Goal: Transaction & Acquisition: Purchase product/service

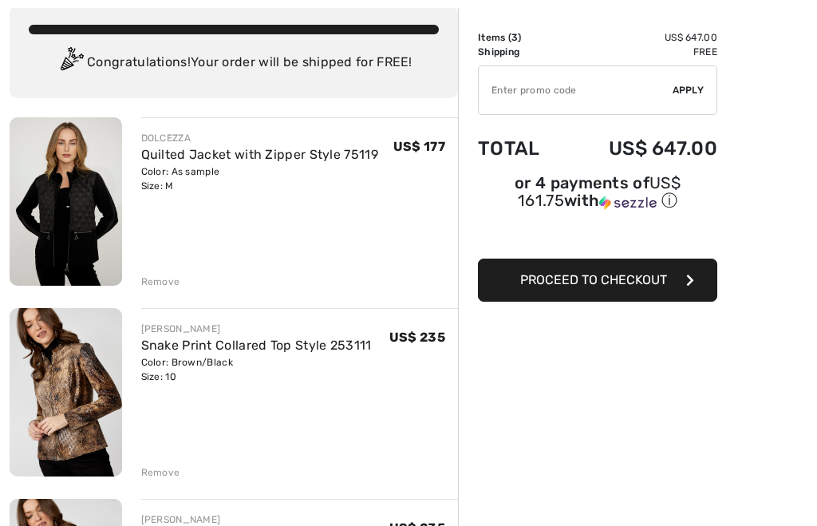
scroll to position [93, 0]
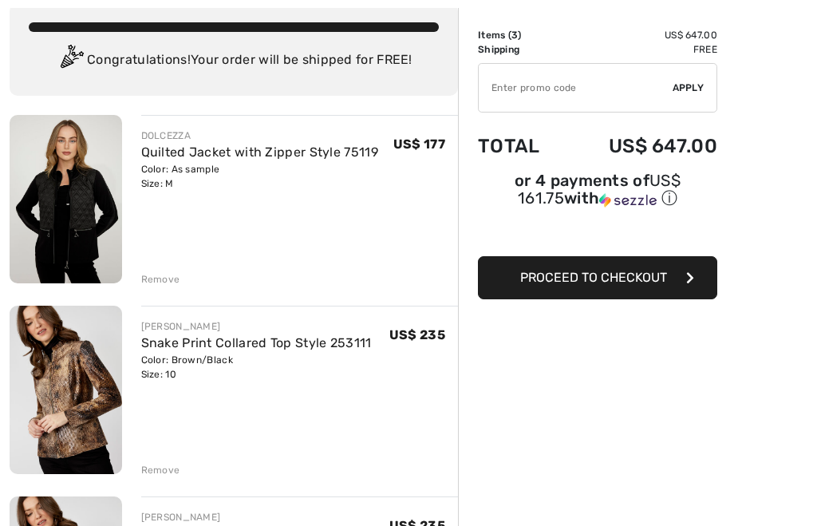
click at [163, 280] on div "Remove" at bounding box center [160, 280] width 39 height 14
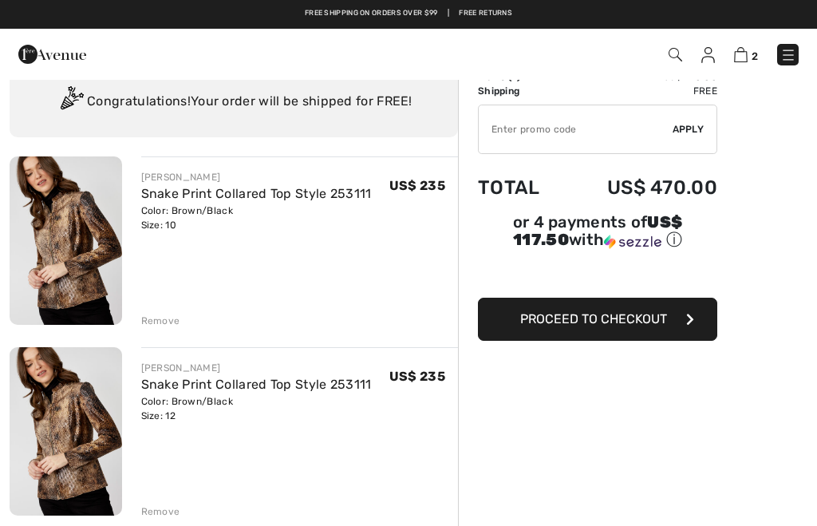
scroll to position [0, 0]
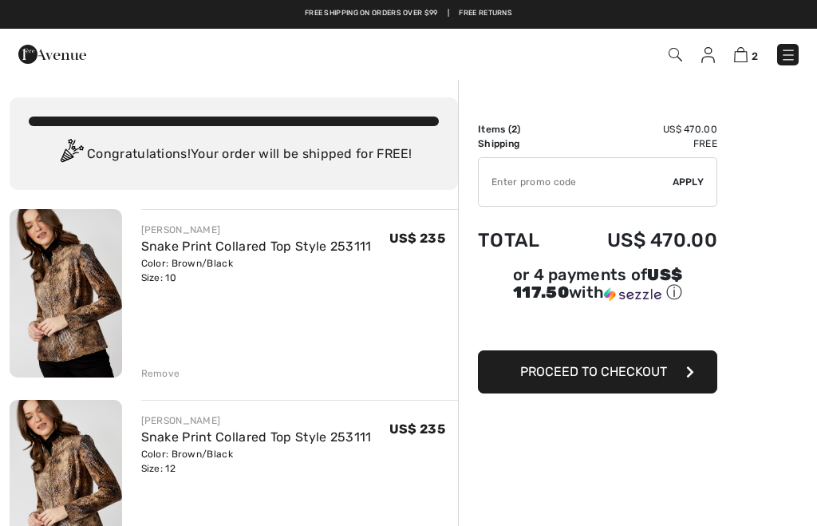
click at [201, 249] on link "Snake Print Collared Top Style 253111" at bounding box center [256, 246] width 231 height 15
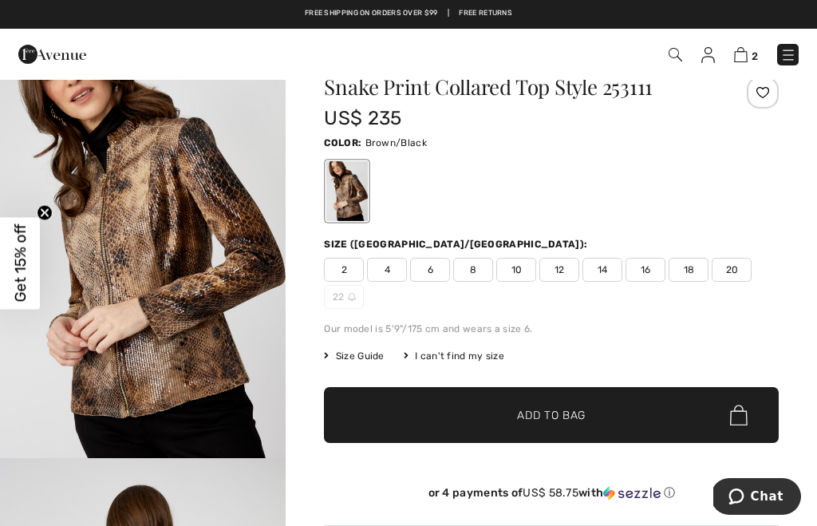
click at [357, 356] on span "Size Guide" at bounding box center [354, 356] width 60 height 14
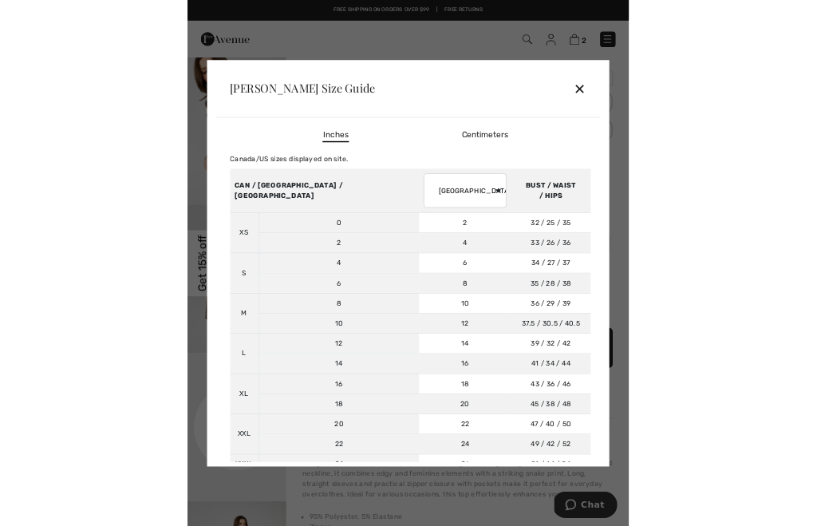
scroll to position [49, 0]
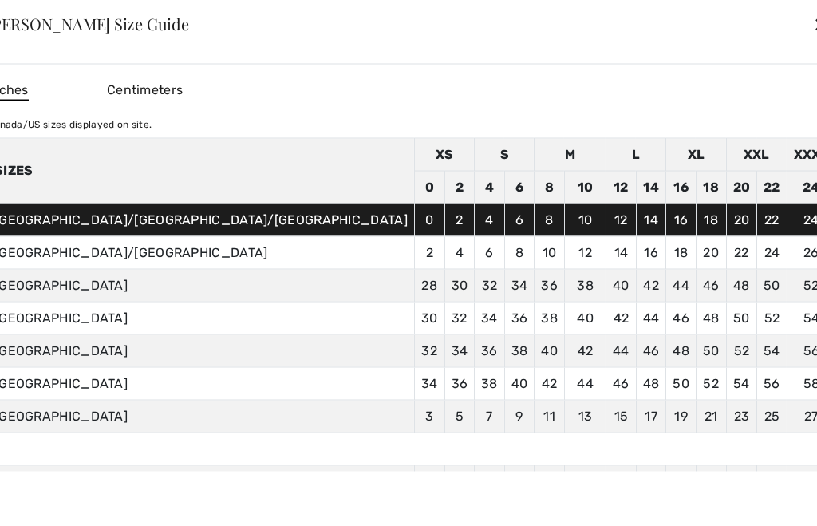
click at [813, 41] on div "✕" at bounding box center [821, 24] width 17 height 34
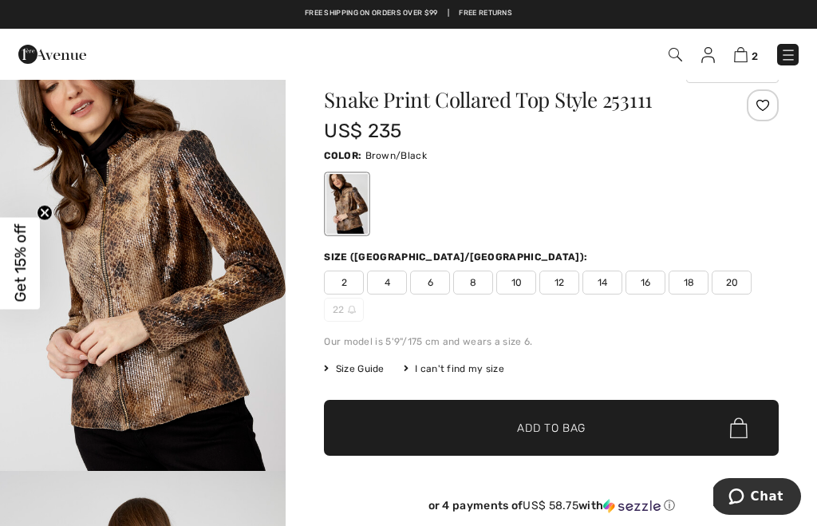
scroll to position [40, 0]
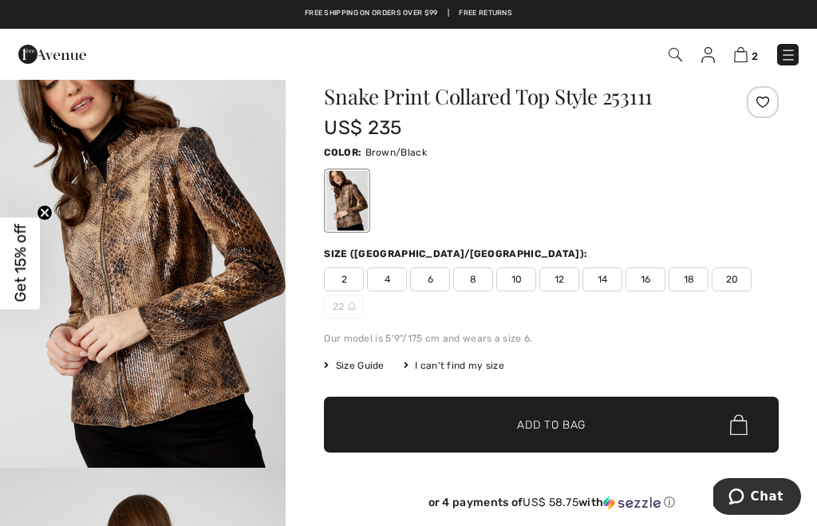
click at [756, 53] on span "2" at bounding box center [754, 56] width 6 height 12
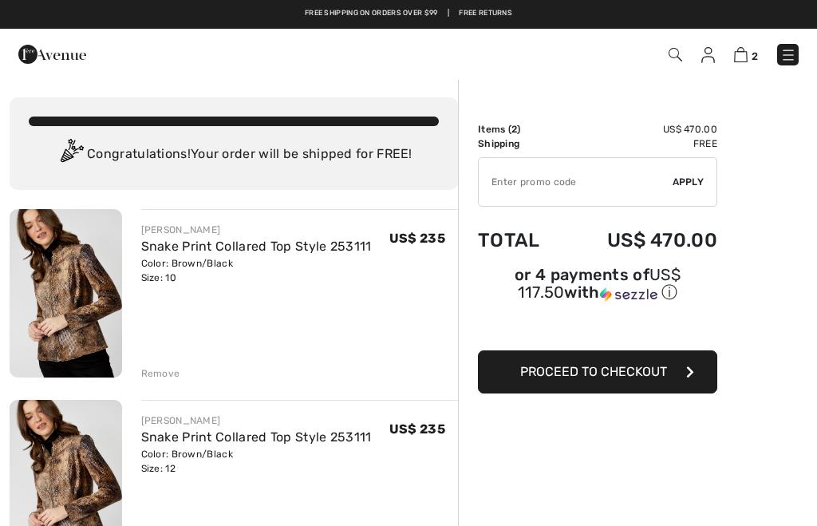
click at [157, 380] on div "Remove" at bounding box center [160, 373] width 39 height 14
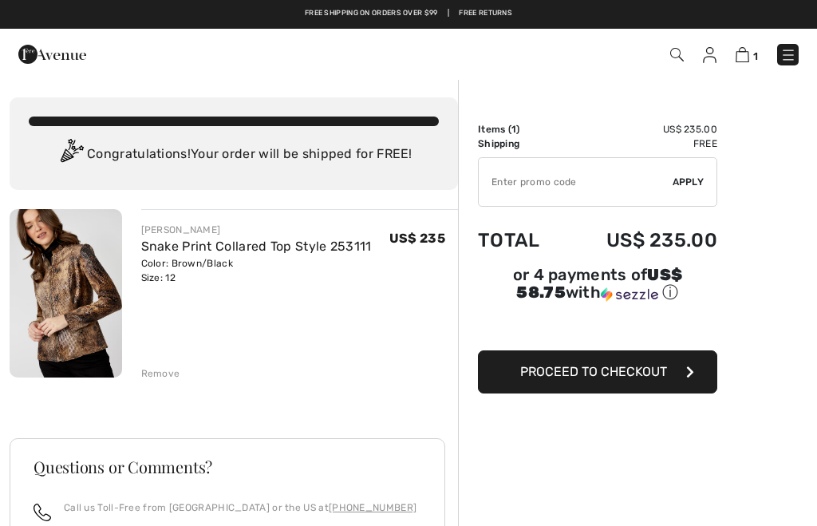
click at [709, 53] on img at bounding box center [710, 55] width 14 height 16
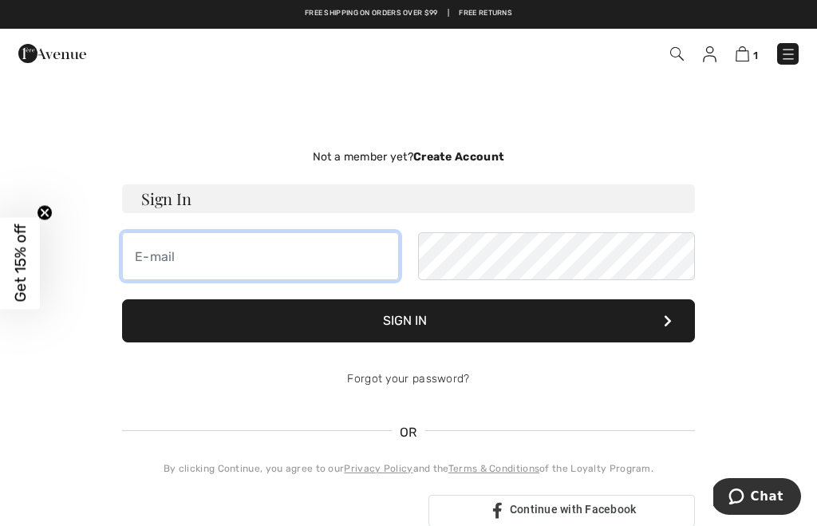
click at [273, 252] on input "email" at bounding box center [260, 256] width 277 height 48
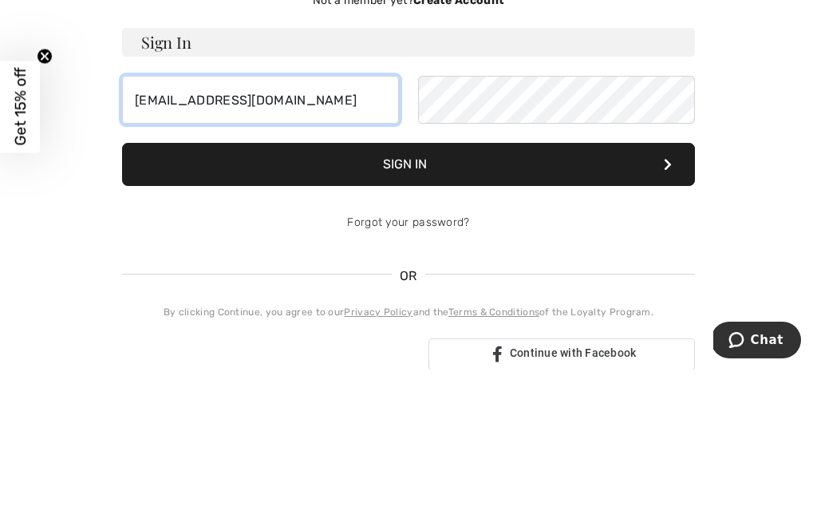
type input "mrichard2@verizon.net"
click at [415, 299] on button "Sign In" at bounding box center [408, 320] width 573 height 43
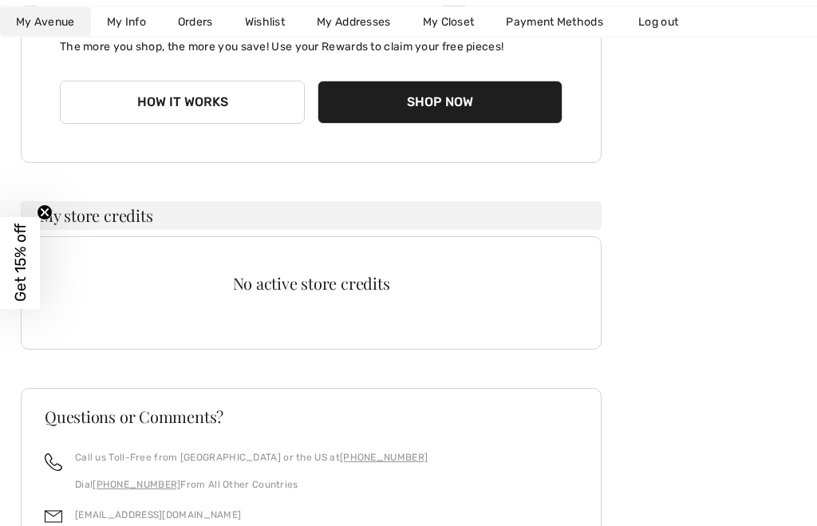
scroll to position [324, 0]
click at [163, 104] on button "How it works" at bounding box center [182, 102] width 245 height 43
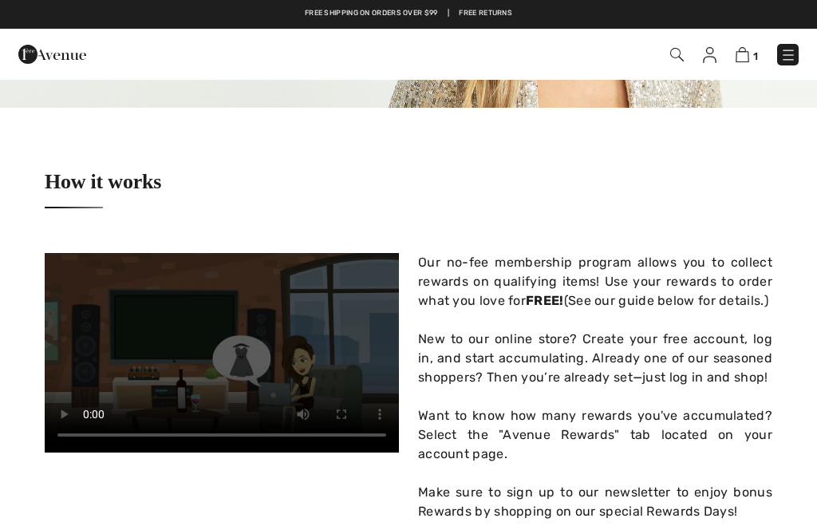
checkbox input "true"
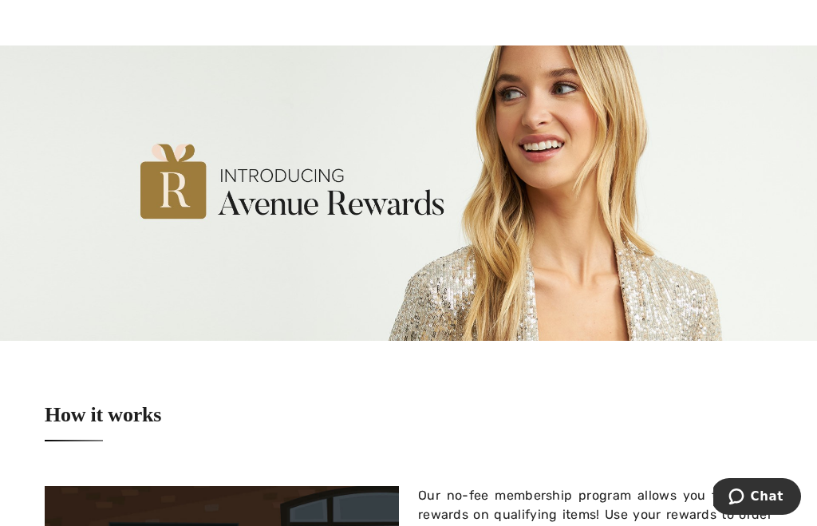
scroll to position [38, 0]
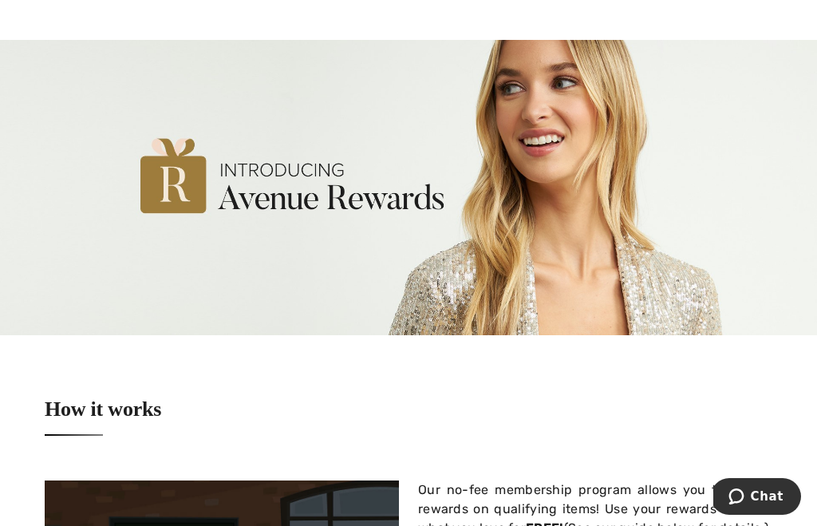
click at [642, 285] on img at bounding box center [408, 187] width 817 height 295
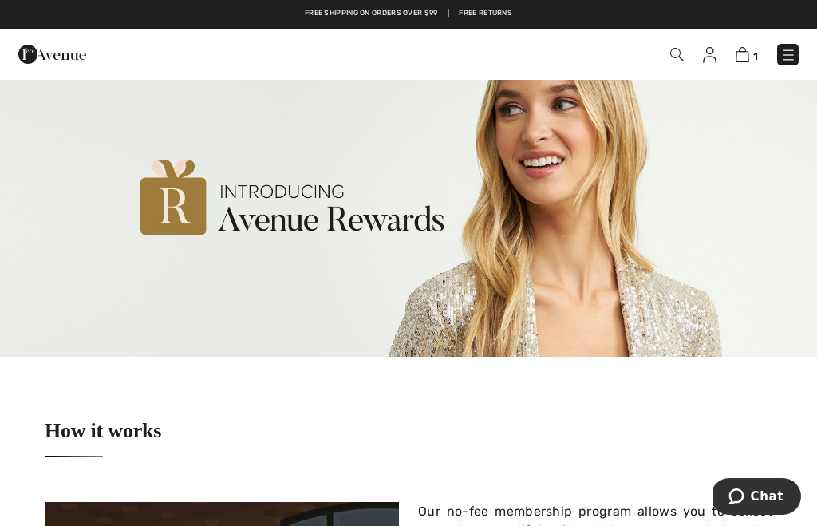
scroll to position [0, 0]
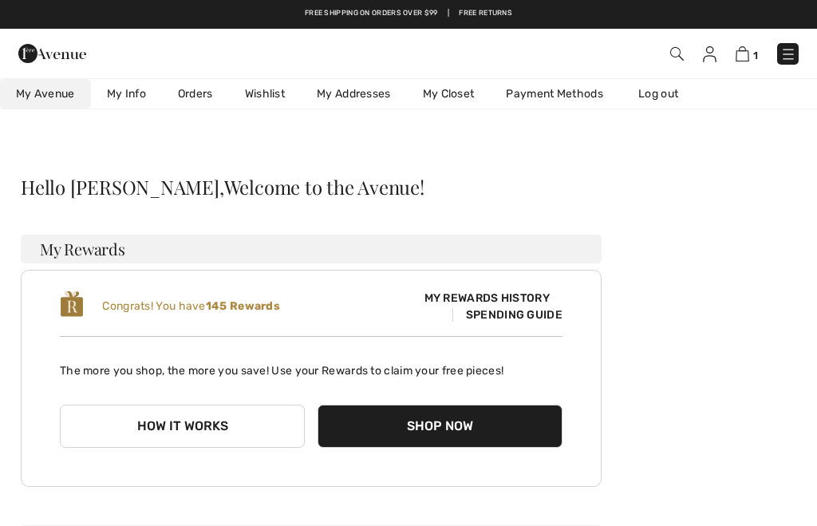
click at [142, 87] on link "My Info" at bounding box center [126, 94] width 71 height 30
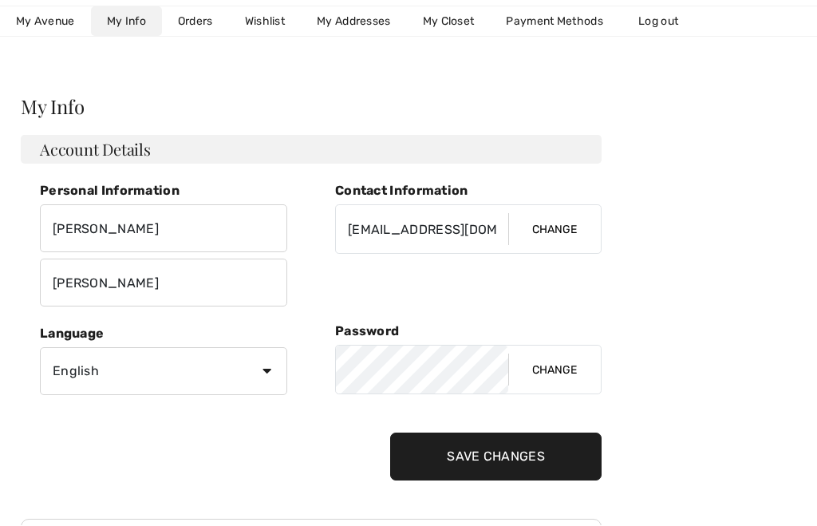
scroll to position [81, 0]
click at [194, 11] on link "Orders" at bounding box center [195, 22] width 67 height 30
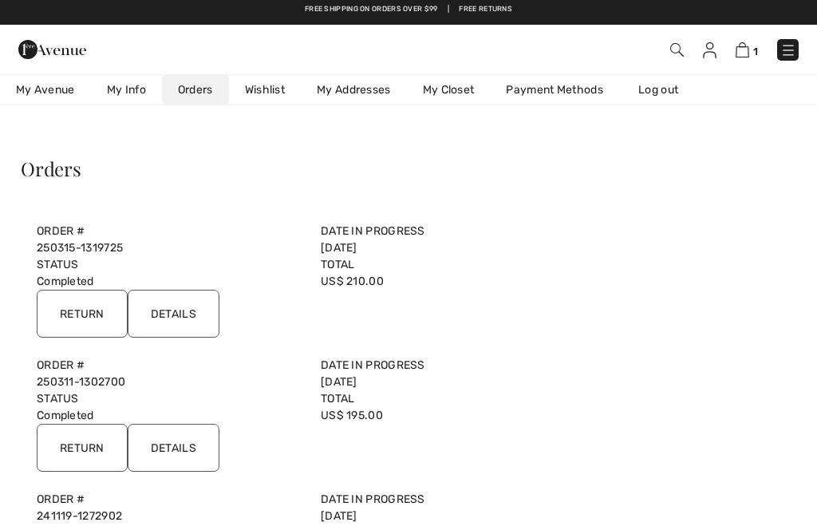
scroll to position [0, 0]
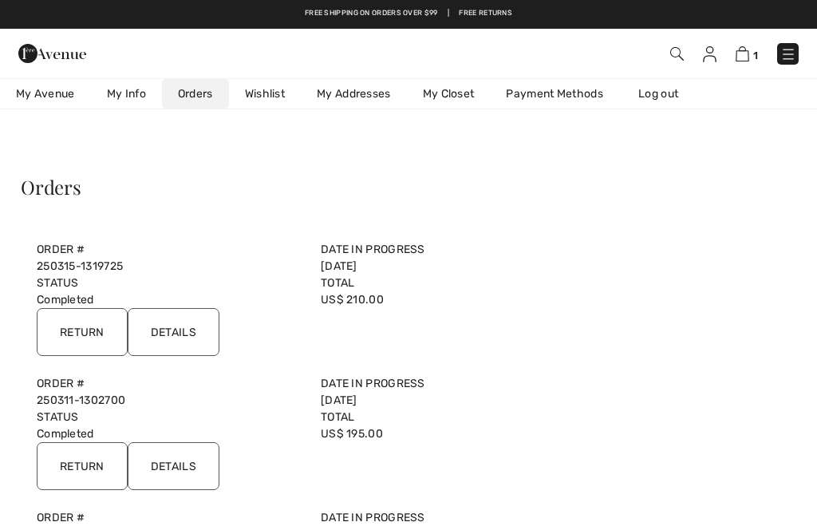
click at [749, 55] on img at bounding box center [742, 53] width 14 height 15
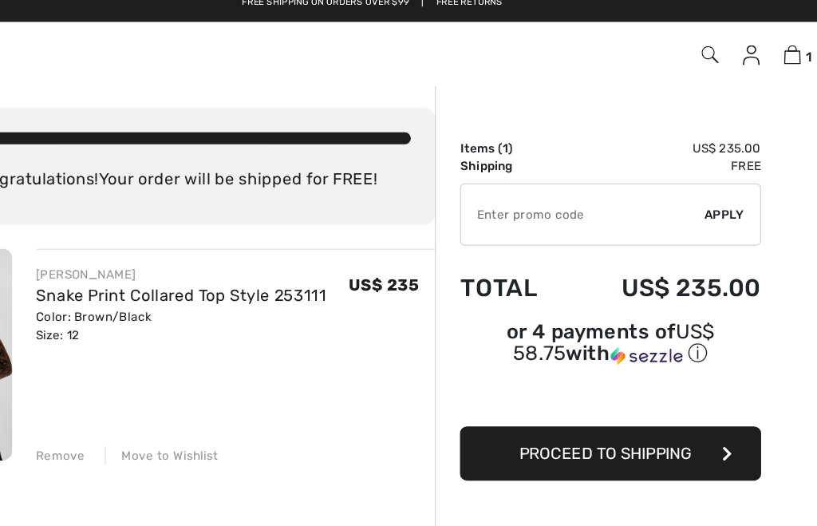
click at [525, 364] on span "Proceed to Shipping" at bounding box center [593, 371] width 137 height 15
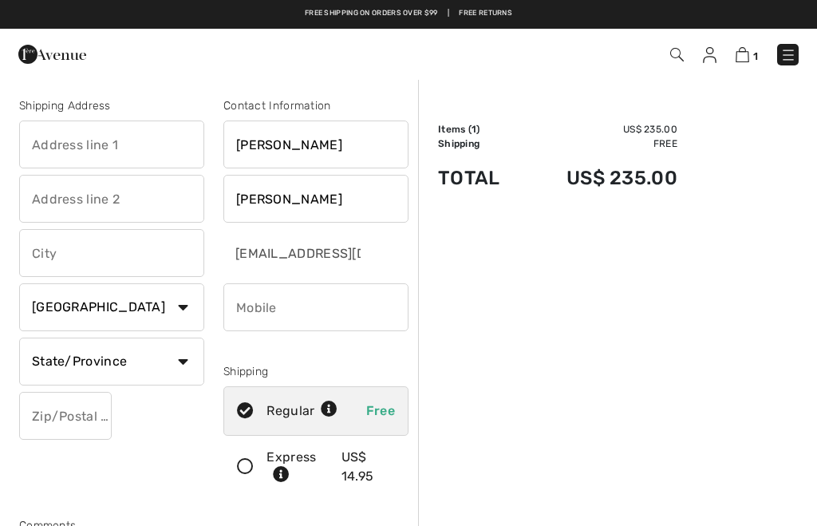
click at [132, 144] on input "text" at bounding box center [111, 144] width 185 height 48
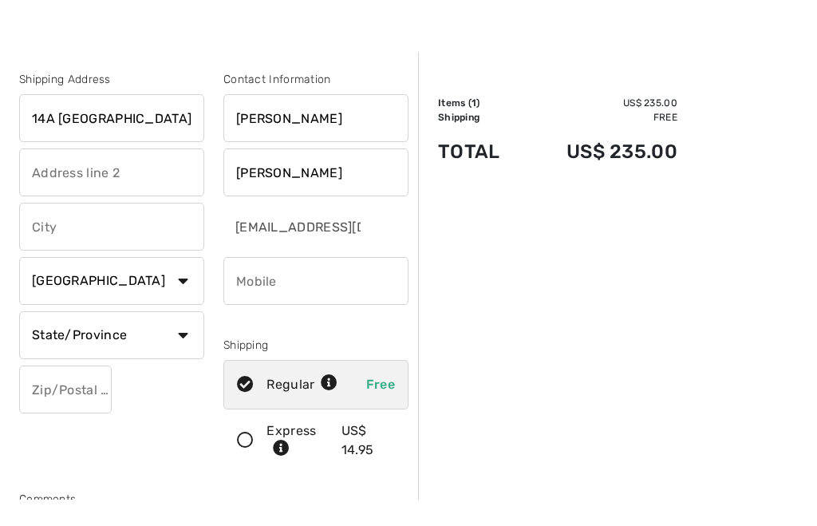
type input "14A [GEOGRAPHIC_DATA]"
click at [93, 229] on input "text" at bounding box center [111, 253] width 185 height 48
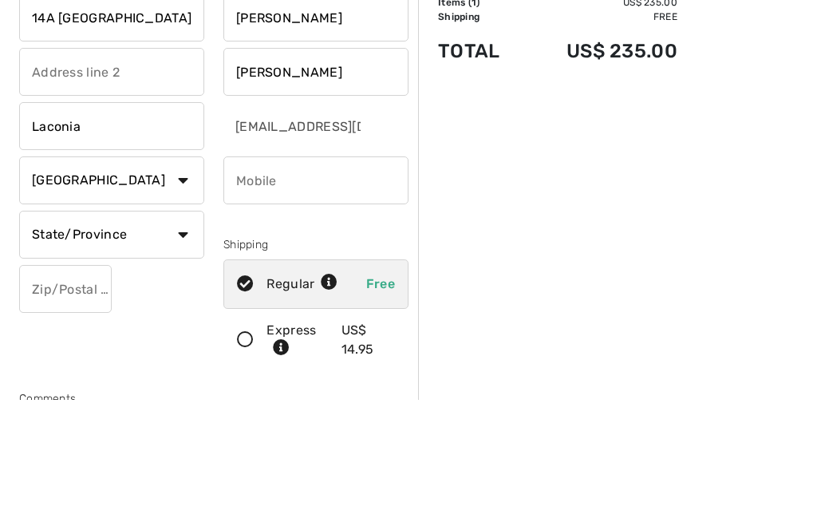
type input "Laconia"
click at [182, 283] on select "Country Canada United States Afghanistan Aland Islands Albania Algeria American…" at bounding box center [111, 307] width 185 height 48
select select "US"
click at [185, 240] on select "State/Province Alabama Alaska American Samoa Arizona Arkansas California Colora…" at bounding box center [111, 235] width 185 height 48
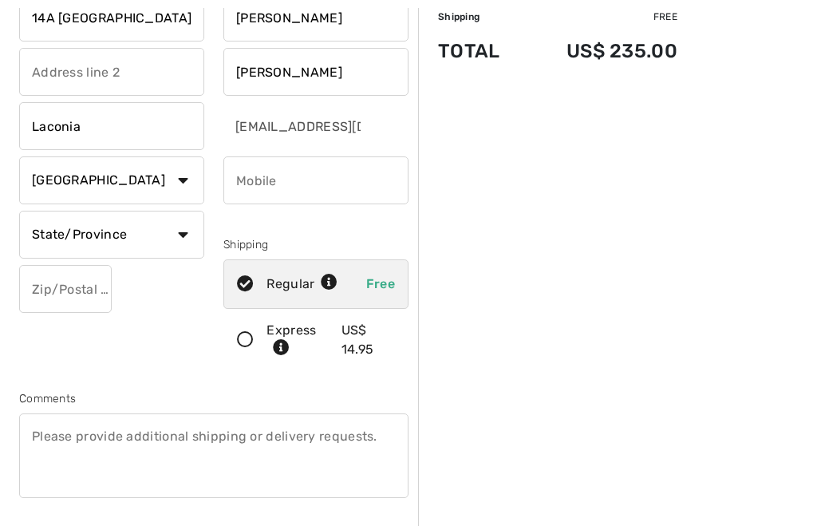
select select "NH"
click at [81, 289] on input "text" at bounding box center [65, 289] width 93 height 48
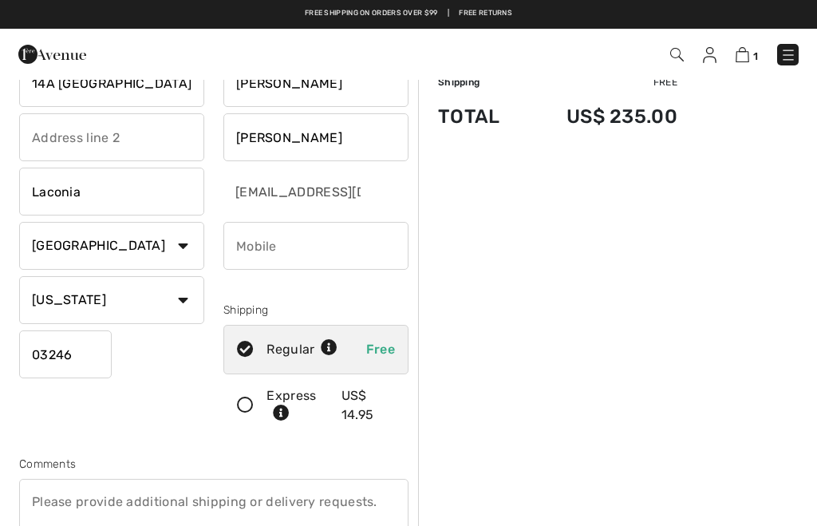
scroll to position [54, 0]
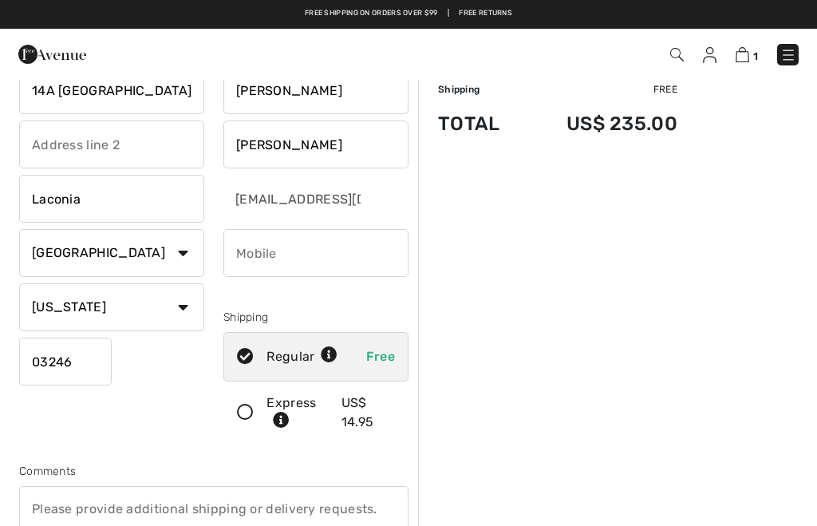
type input "03246"
click at [284, 246] on input "phone" at bounding box center [315, 253] width 185 height 48
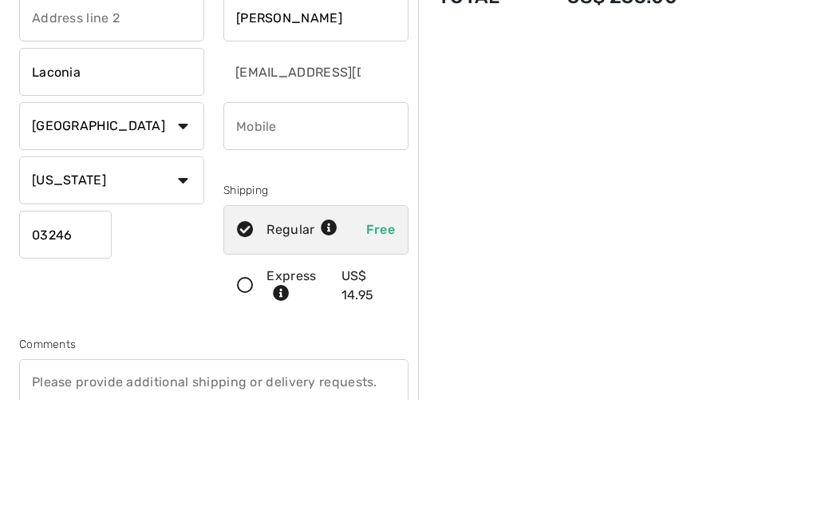
type input "3025404970"
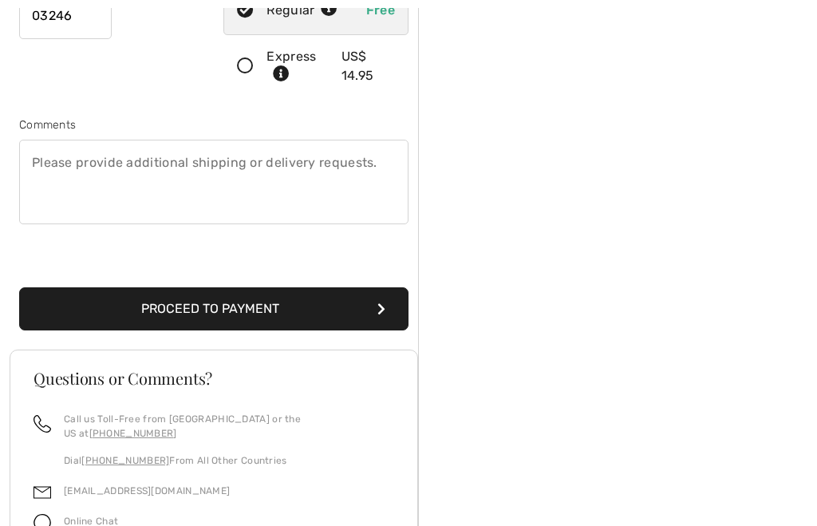
scroll to position [406, 0]
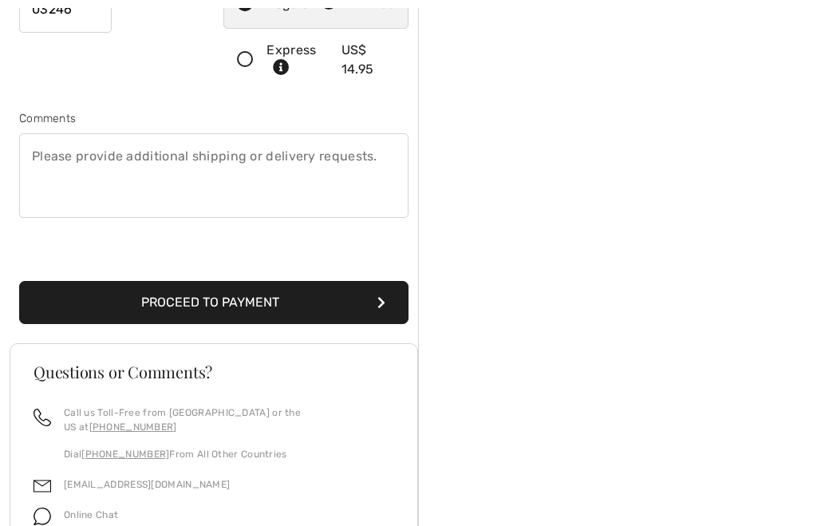
click at [221, 312] on button "Proceed to Payment" at bounding box center [213, 303] width 389 height 43
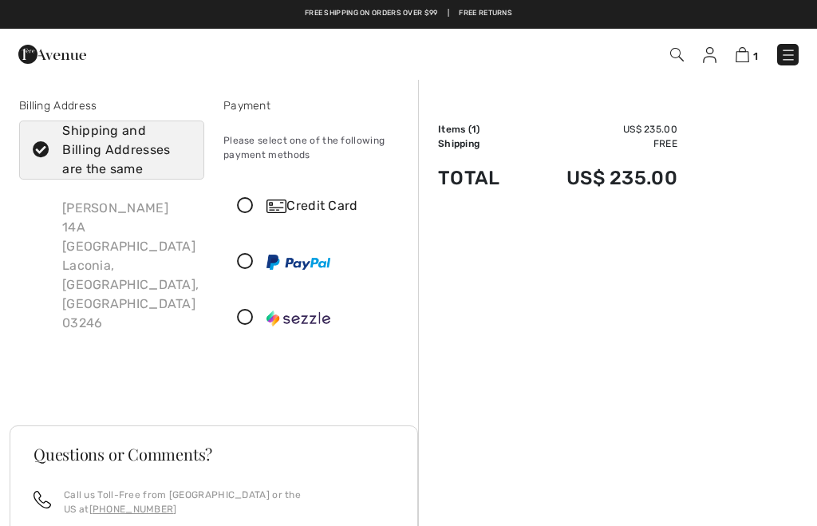
click at [45, 147] on icon at bounding box center [41, 150] width 42 height 17
click at [180, 147] on input "Shipping and Billing Addresses are the same" at bounding box center [185, 150] width 10 height 48
checkbox input "false"
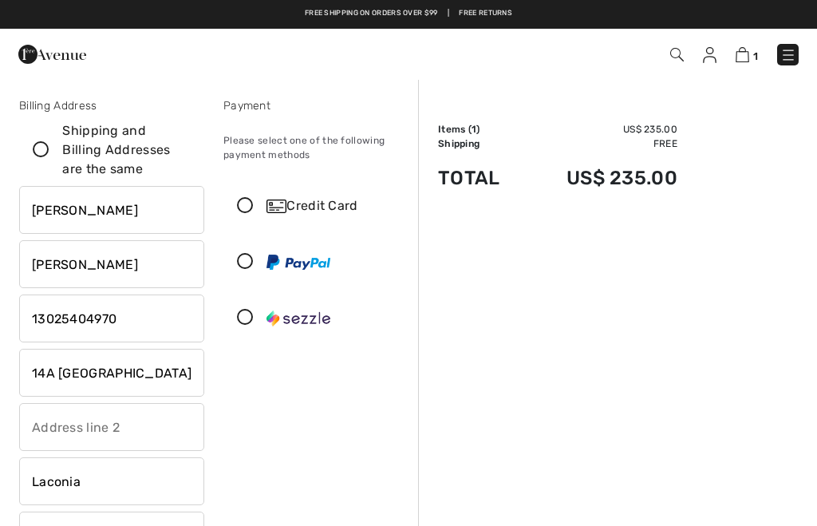
click at [176, 376] on input "14A [GEOGRAPHIC_DATA]" at bounding box center [111, 373] width 185 height 48
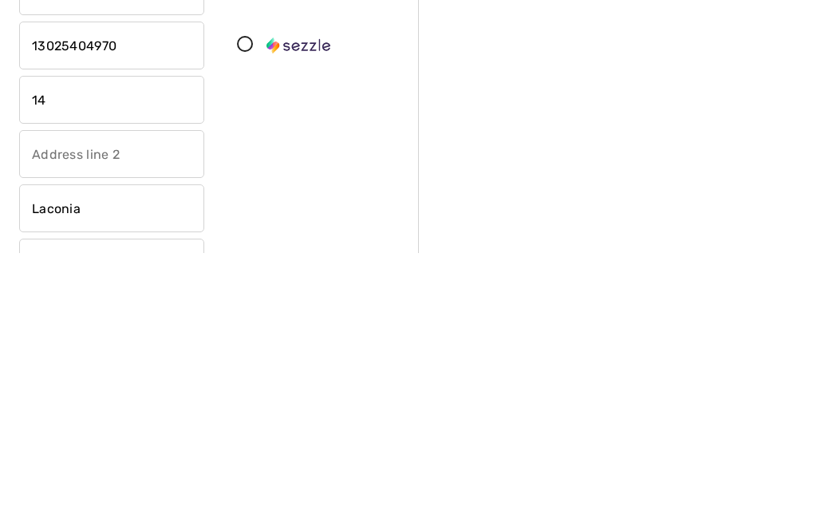
type input "1"
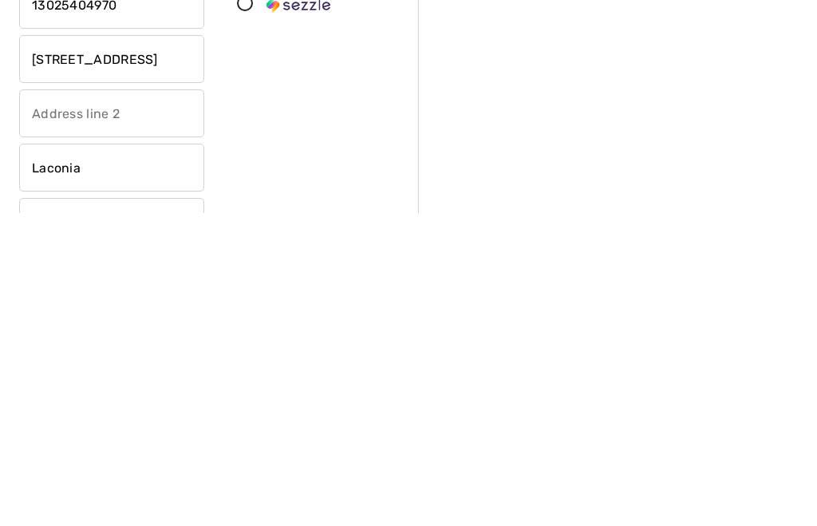
type input "[STREET_ADDRESS]"
click at [116, 457] on input "Laconia" at bounding box center [111, 481] width 185 height 48
type input "L"
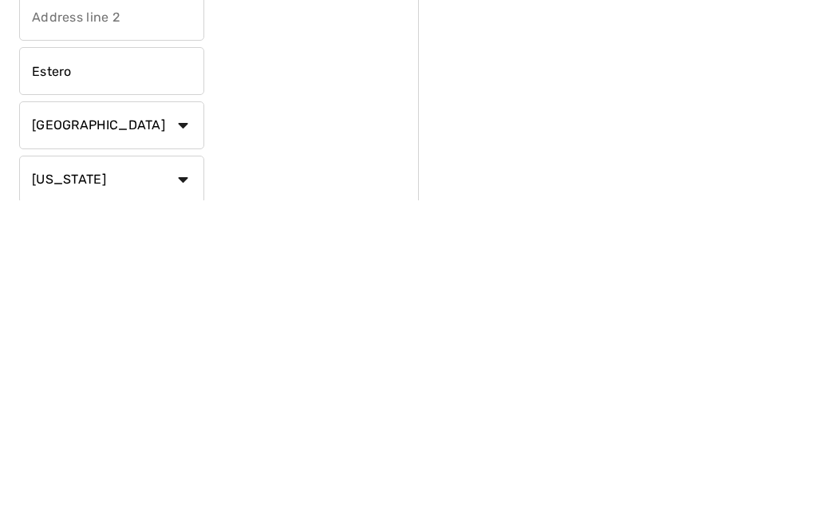
click at [177, 481] on select "State/Province Alabama Alaska American Samoa Arizona Arkansas California Colora…" at bounding box center [111, 505] width 185 height 48
type input "Estero"
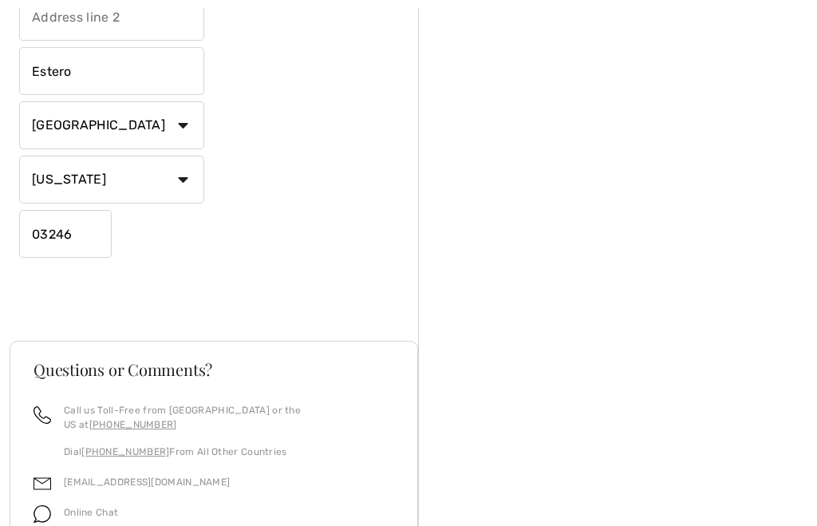
select select "FL"
click at [90, 235] on input "03246" at bounding box center [65, 234] width 93 height 48
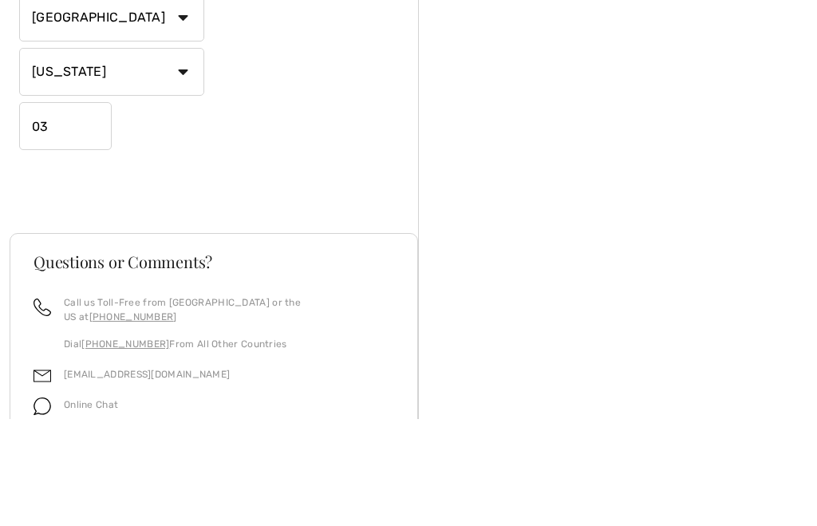
type input "0"
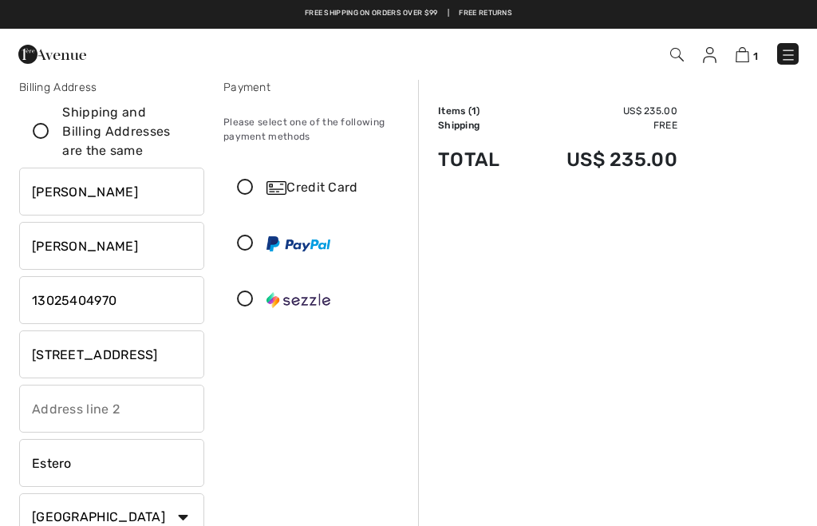
scroll to position [0, 0]
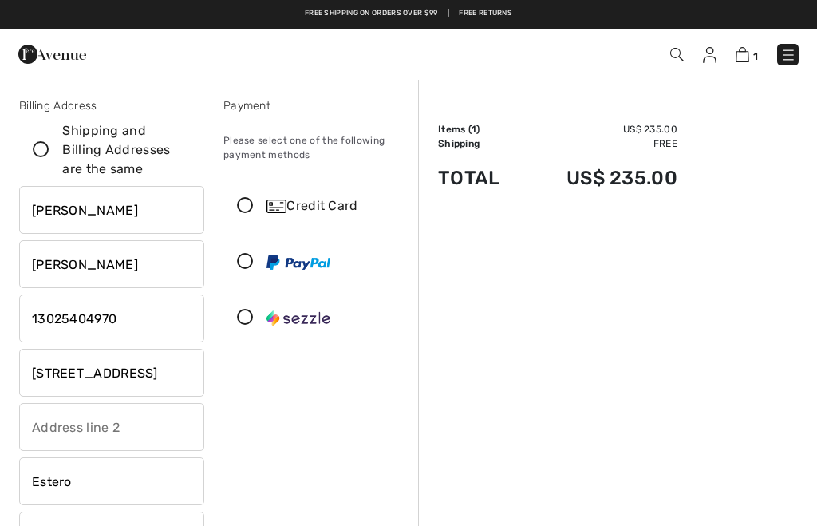
type input "33928"
click at [250, 211] on icon at bounding box center [245, 206] width 42 height 17
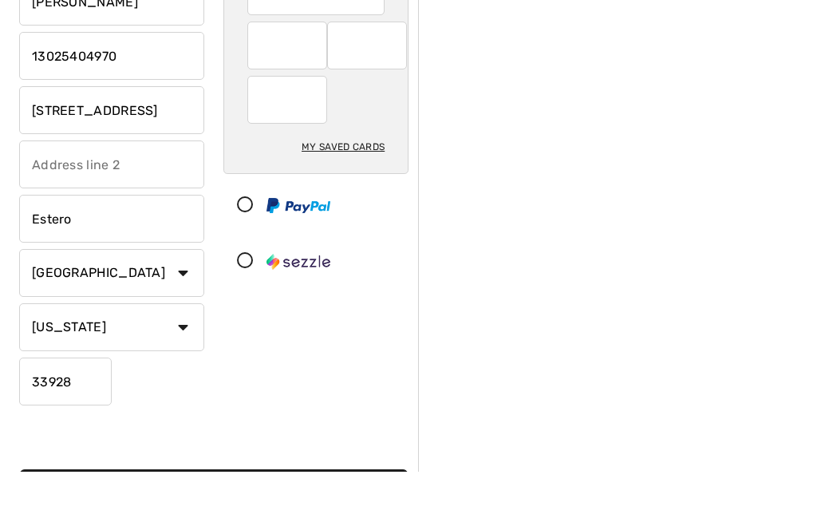
scroll to position [262, 0]
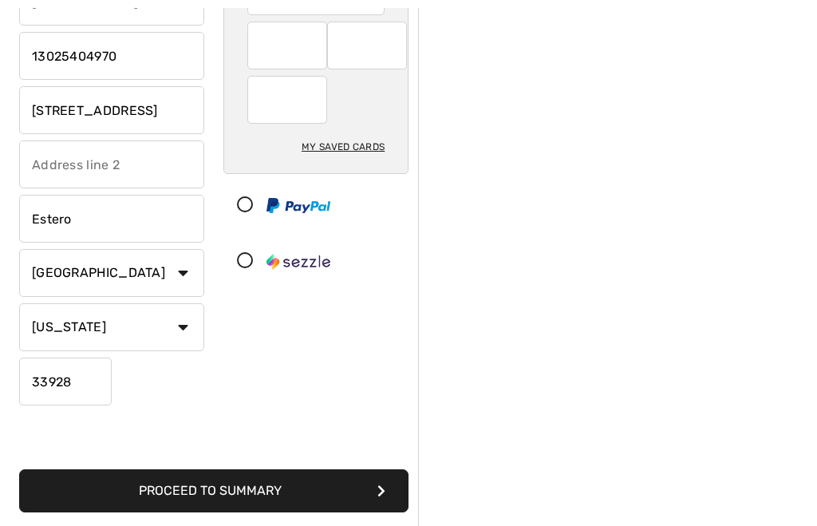
click at [210, 488] on button "Proceed to Summary" at bounding box center [213, 490] width 389 height 43
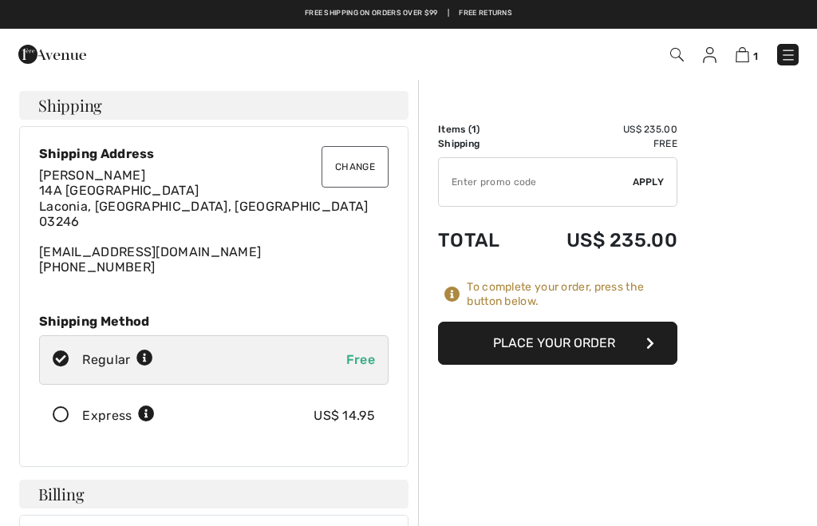
checkbox input "true"
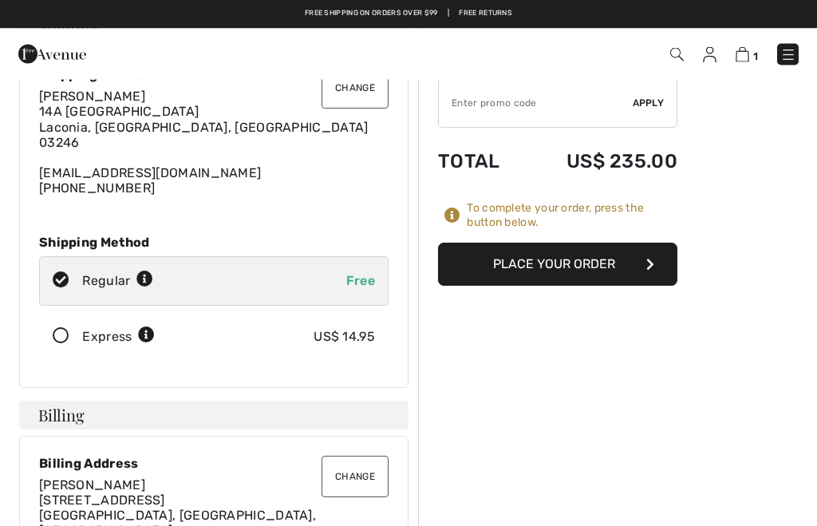
scroll to position [78, 0]
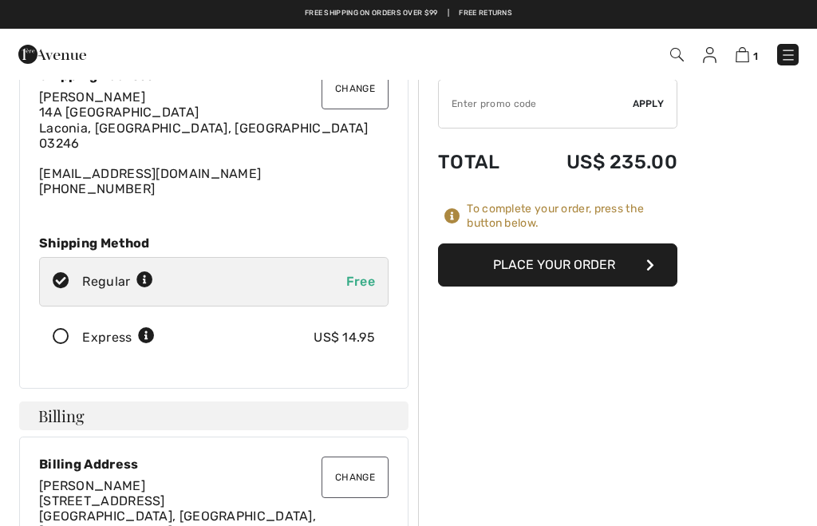
click at [555, 266] on button "Place Your Order" at bounding box center [557, 264] width 239 height 43
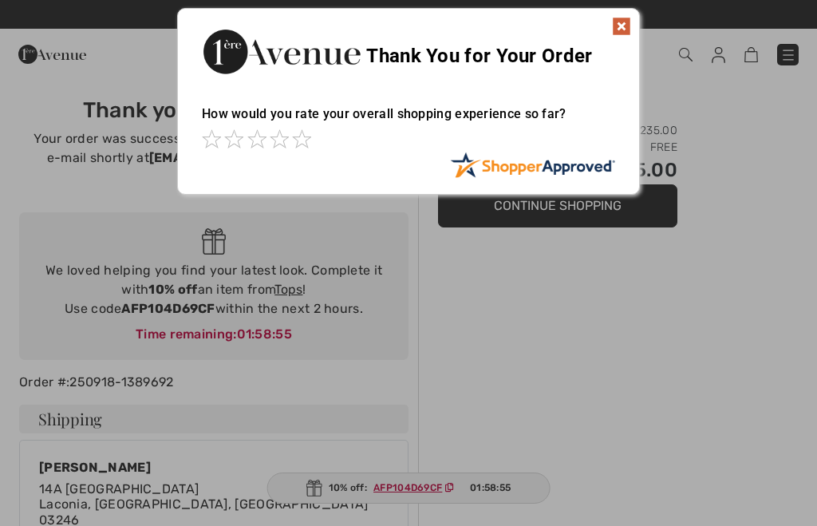
click at [625, 29] on img at bounding box center [621, 26] width 19 height 19
